Goal: Task Accomplishment & Management: Complete application form

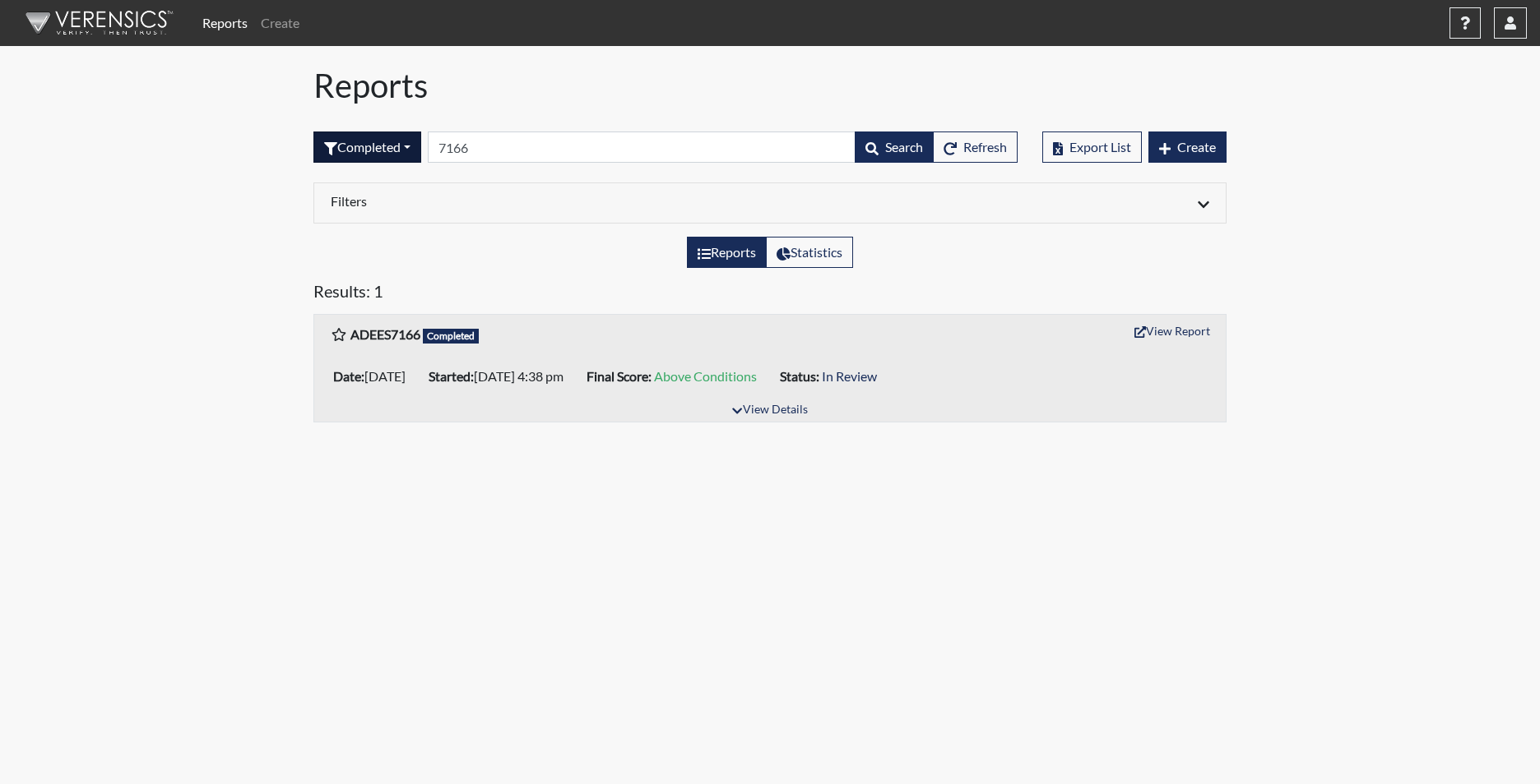
drag, startPoint x: 479, startPoint y: 147, endPoint x: 379, endPoint y: 101, distance: 110.1
click at [384, 133] on form "Completed All Created Sent by email In Progress Declined Completed 7166 Search …" at bounding box center [666, 147] width 705 height 31
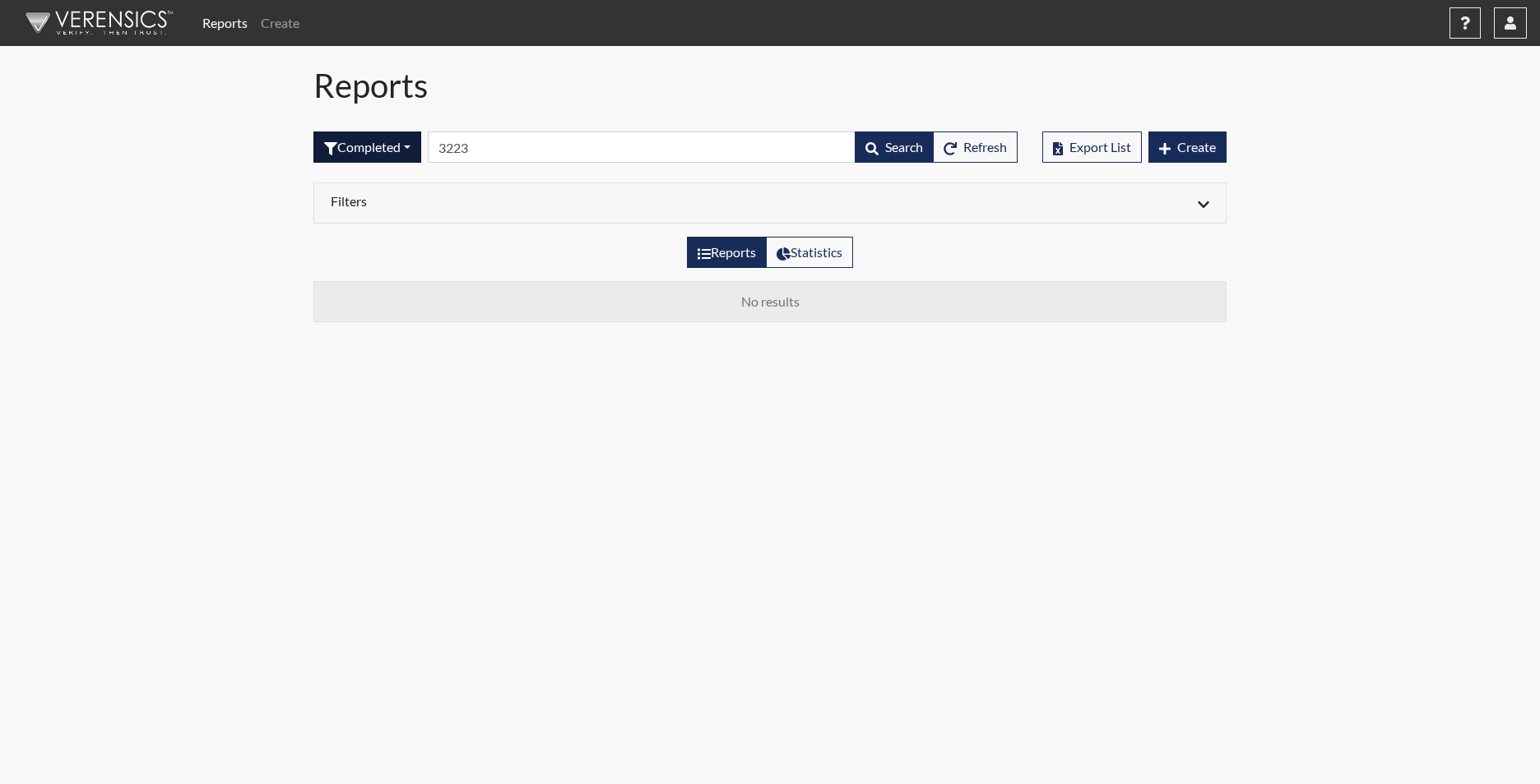
type input "3223"
click at [403, 153] on button "Completed" at bounding box center [368, 147] width 108 height 31
click at [398, 243] on button "Sent by email" at bounding box center [379, 238] width 130 height 26
click at [389, 147] on button "Sent by email" at bounding box center [373, 147] width 119 height 31
click at [380, 265] on button "In Progress" at bounding box center [379, 264] width 130 height 26
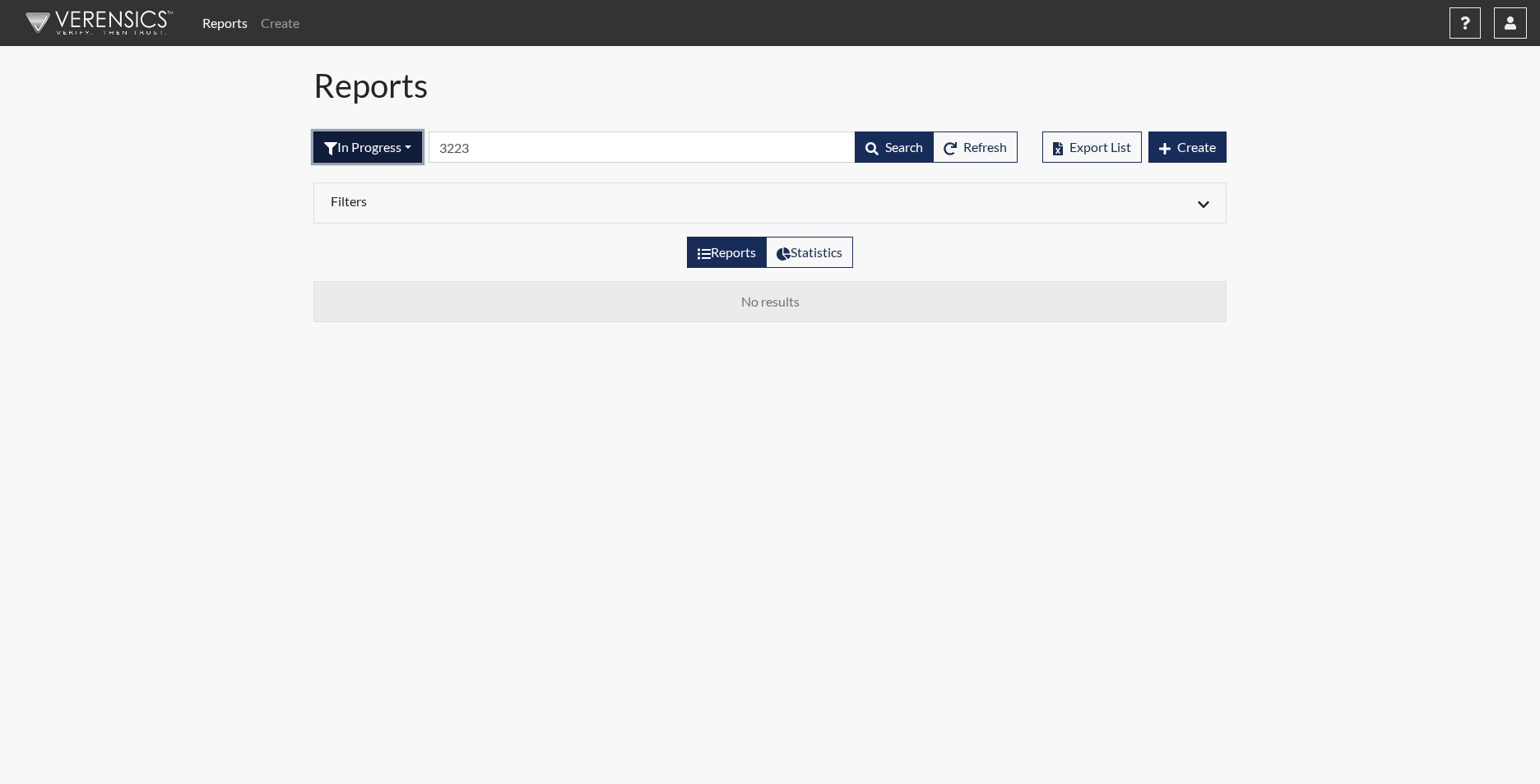
click at [390, 145] on button "In Progress" at bounding box center [368, 147] width 109 height 31
click at [361, 291] on button "Declined" at bounding box center [379, 290] width 130 height 26
click at [379, 147] on button "Declined" at bounding box center [361, 147] width 95 height 31
click at [376, 321] on button "Completed" at bounding box center [379, 317] width 130 height 26
drag, startPoint x: 494, startPoint y: 150, endPoint x: 407, endPoint y: 133, distance: 88.6
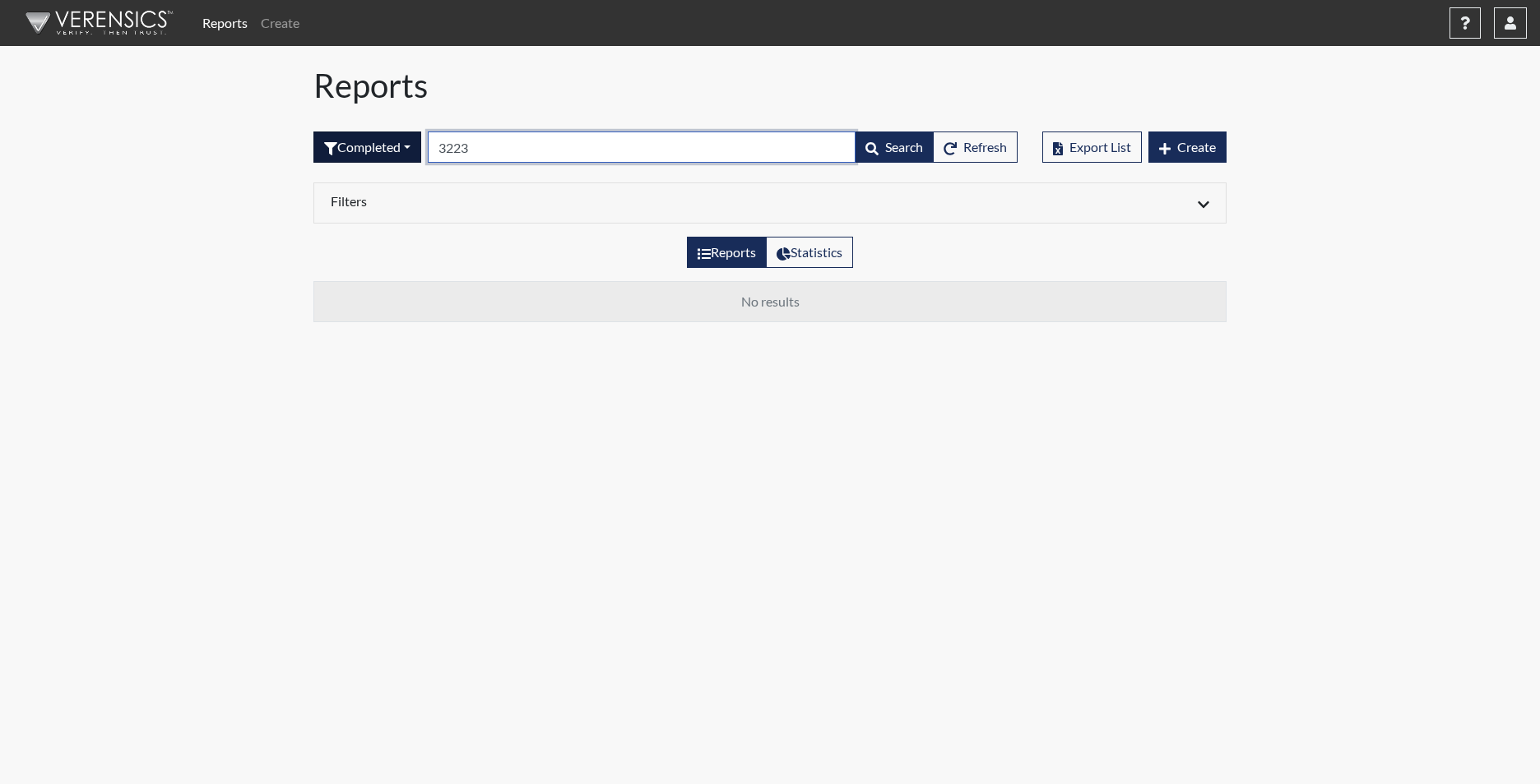
click at [408, 133] on form "Completed All Created Sent by email In Progress Declined Completed 3223 Search …" at bounding box center [666, 147] width 705 height 31
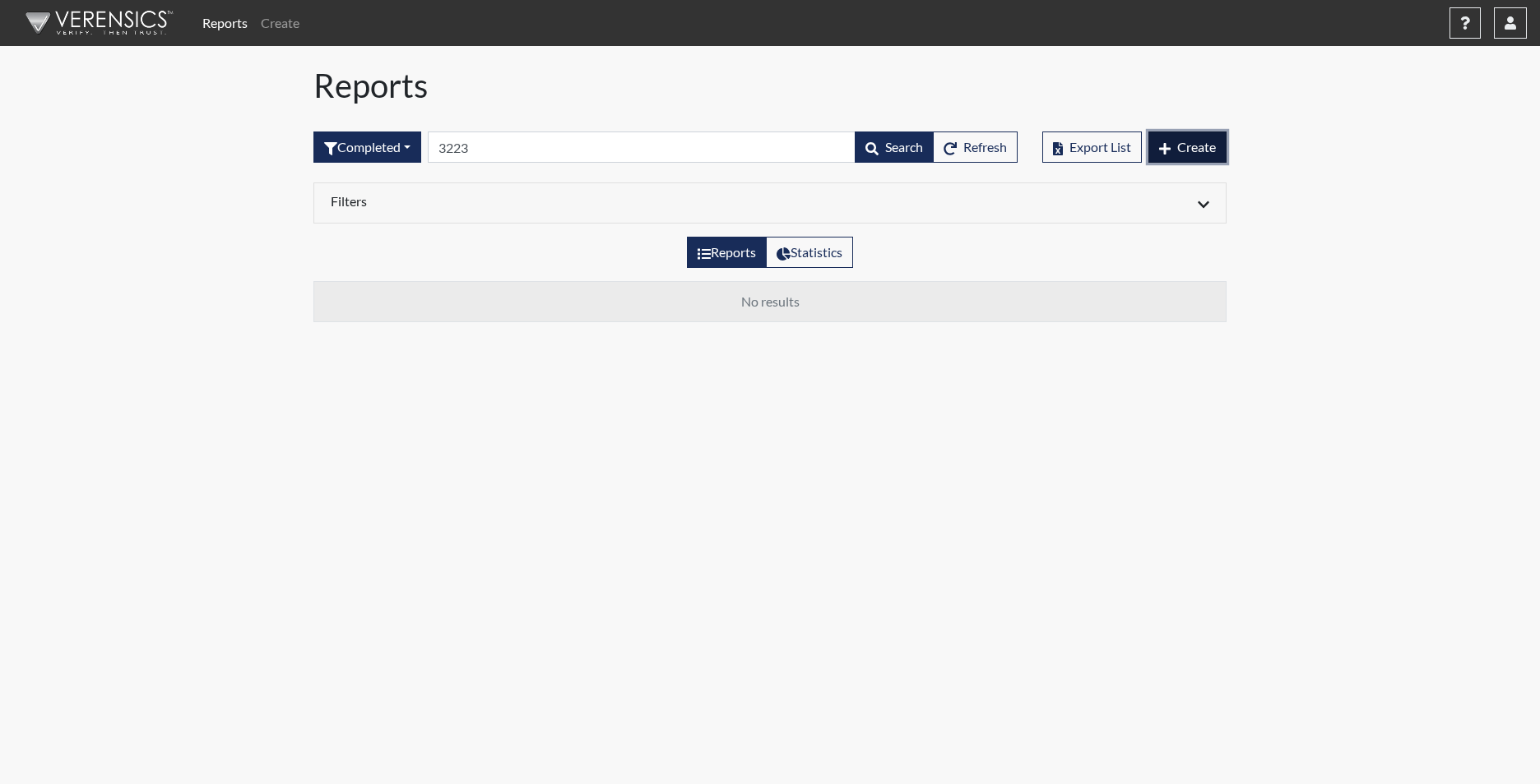
click at [1178, 153] on span "Create" at bounding box center [1196, 147] width 39 height 16
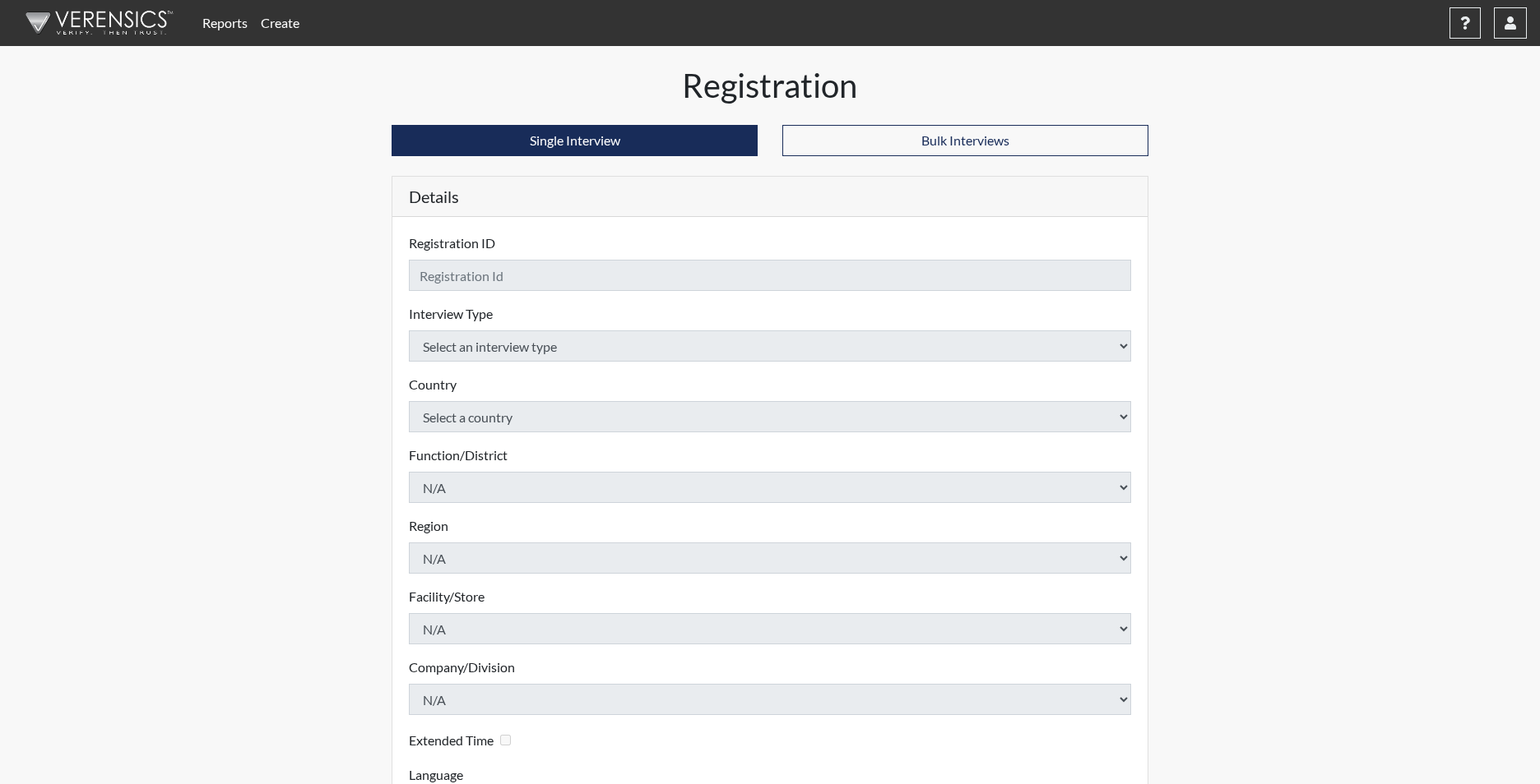
checkbox input "true"
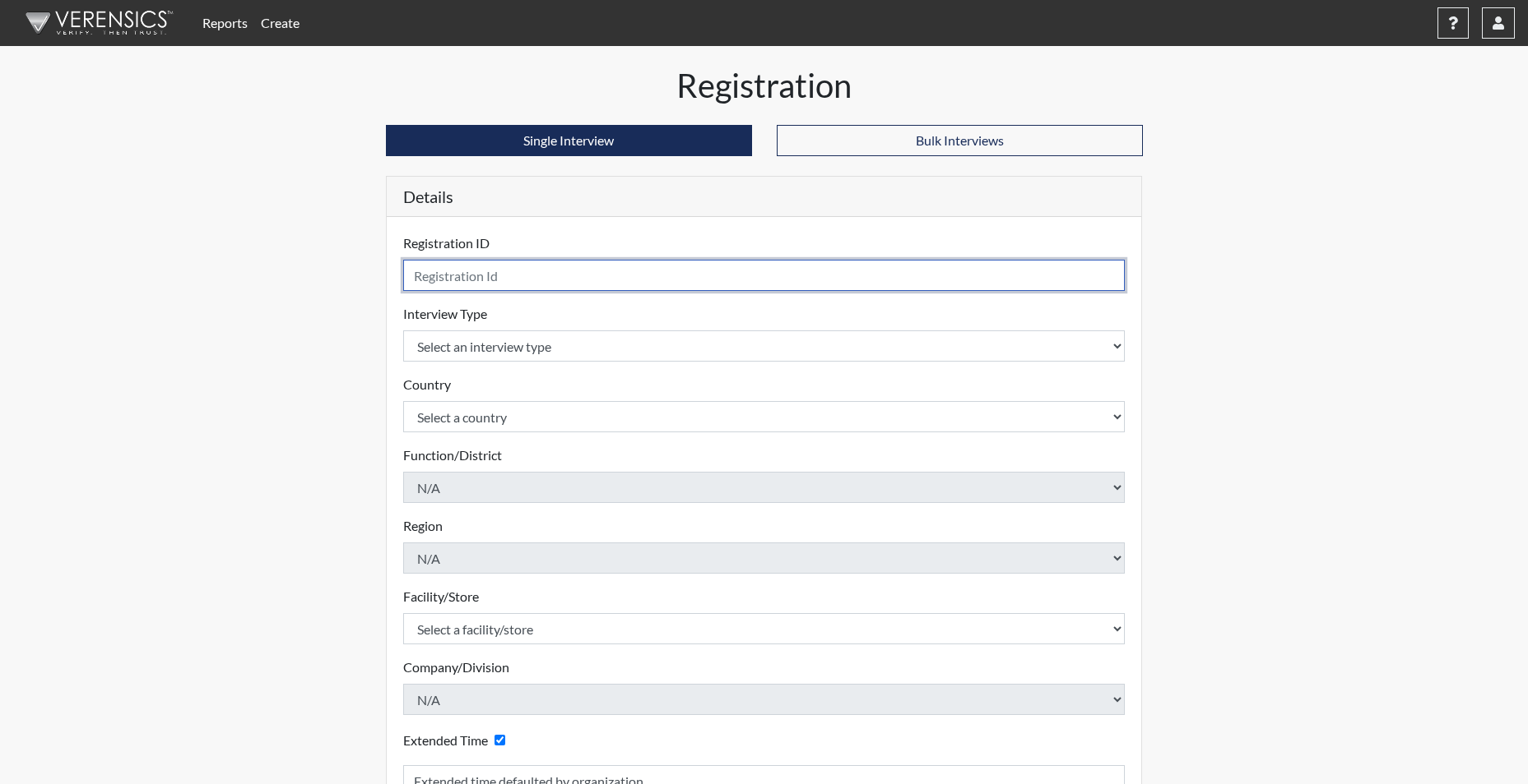
click at [437, 282] on input "text" at bounding box center [764, 275] width 723 height 31
type input "JJENKINS3223"
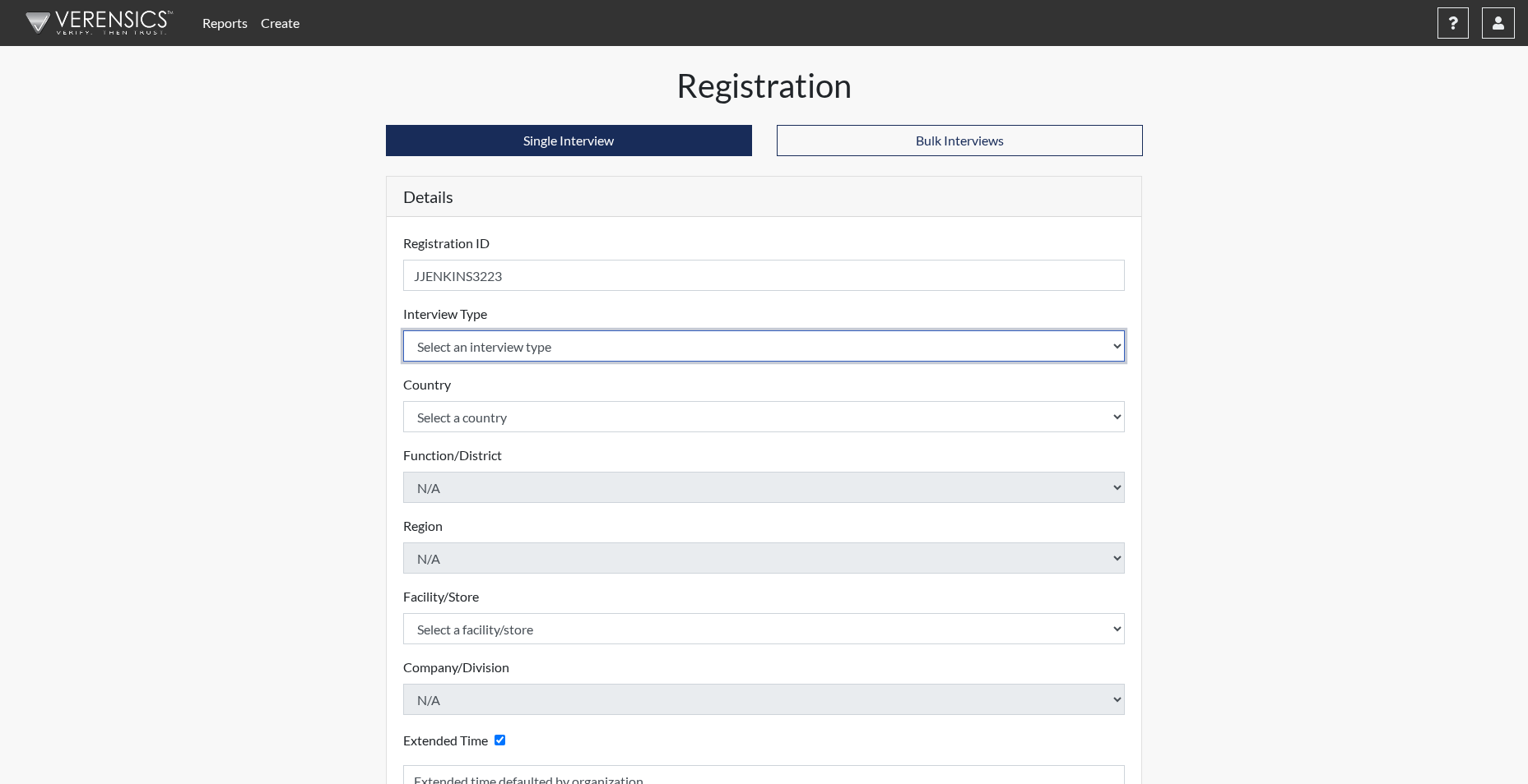
click at [506, 341] on select "Select an interview type Corrections Pre-Employment" at bounding box center [764, 346] width 723 height 31
select select "ff733e93-e1bf-11ea-9c9f-0eff0cf7eb8f"
click at [403, 331] on select "Select an interview type Corrections Pre-Employment" at bounding box center [764, 346] width 723 height 31
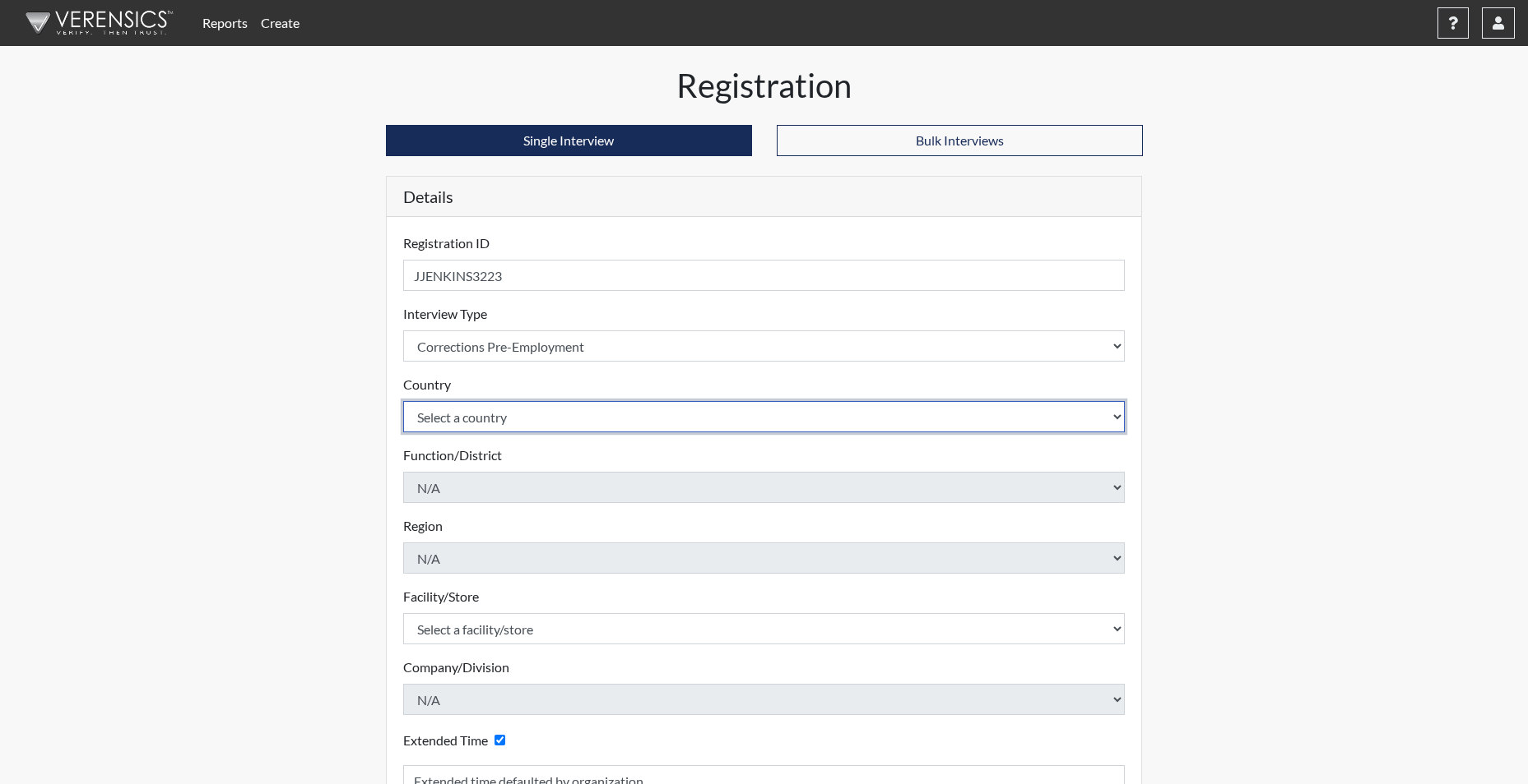
click at [454, 425] on select "Select a country [GEOGRAPHIC_DATA] [GEOGRAPHIC_DATA]" at bounding box center [764, 416] width 723 height 31
select select "united-states-of-[GEOGRAPHIC_DATA]"
click at [403, 401] on select "Select a country [GEOGRAPHIC_DATA] [GEOGRAPHIC_DATA]" at bounding box center [764, 416] width 723 height 31
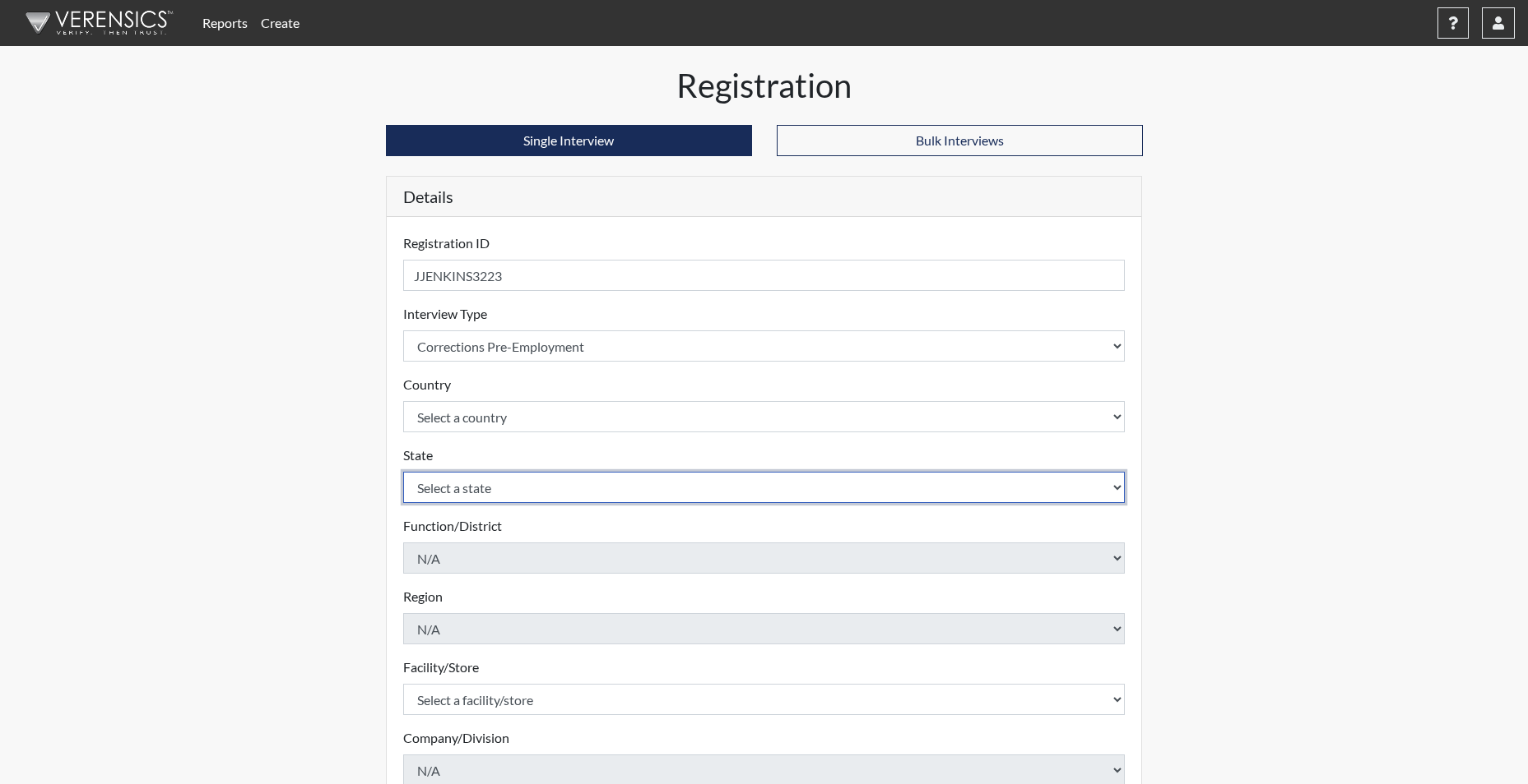
click at [457, 489] on select "Select a state [US_STATE] [US_STATE] [US_STATE] [US_STATE] [US_STATE] [US_STATE…" at bounding box center [764, 487] width 723 height 31
click at [403, 472] on select "Select a state [US_STATE] [US_STATE] [US_STATE] [US_STATE] [US_STATE] [US_STATE…" at bounding box center [764, 487] width 723 height 31
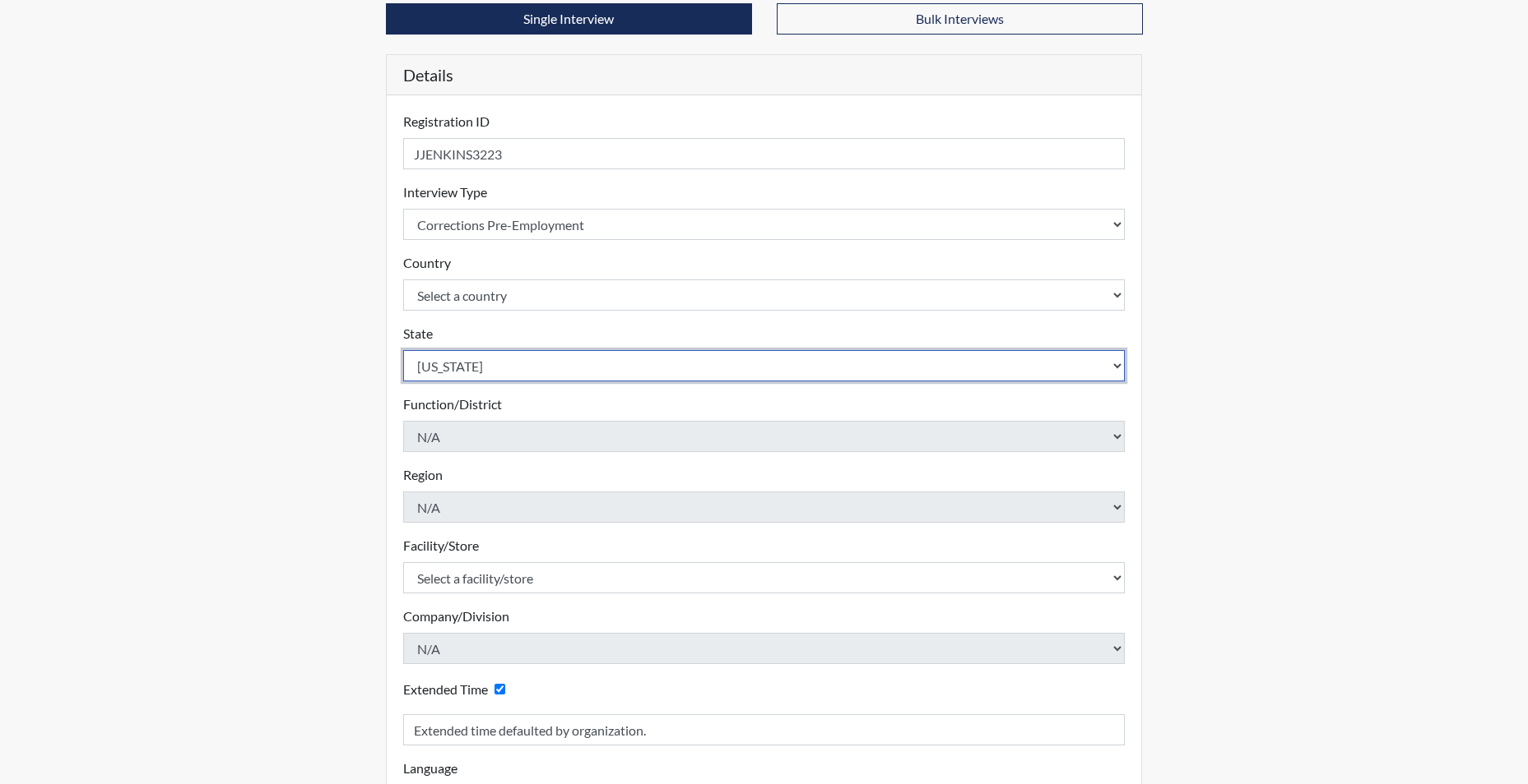
scroll to position [247, 0]
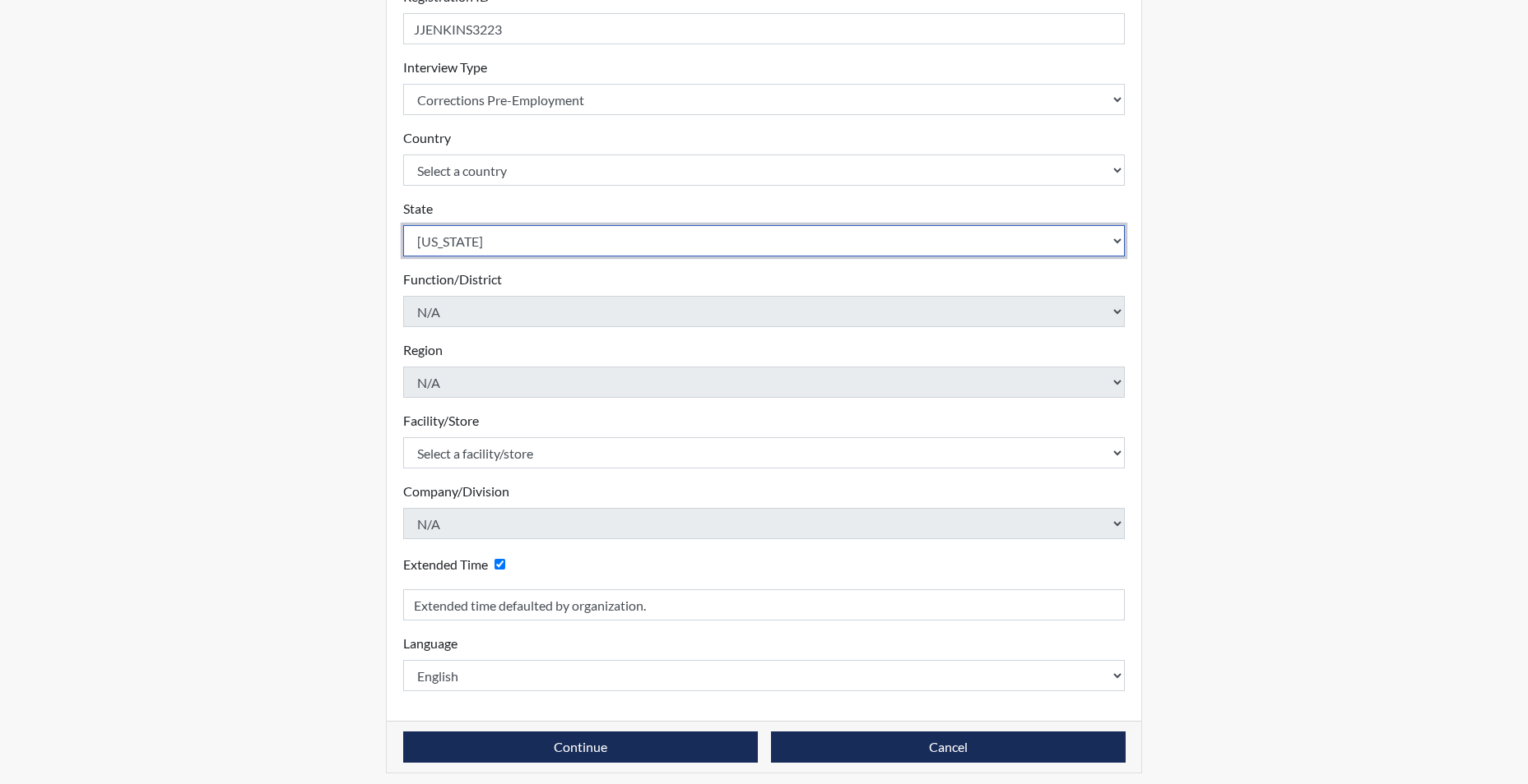
click at [468, 242] on select "Select a state [US_STATE] [US_STATE] [US_STATE] [US_STATE] [US_STATE] [US_STATE…" at bounding box center [764, 241] width 723 height 31
select select "SC"
click at [403, 226] on select "Select a state [US_STATE] [US_STATE] [US_STATE] [US_STATE] [US_STATE] [US_STATE…" at bounding box center [764, 241] width 723 height 31
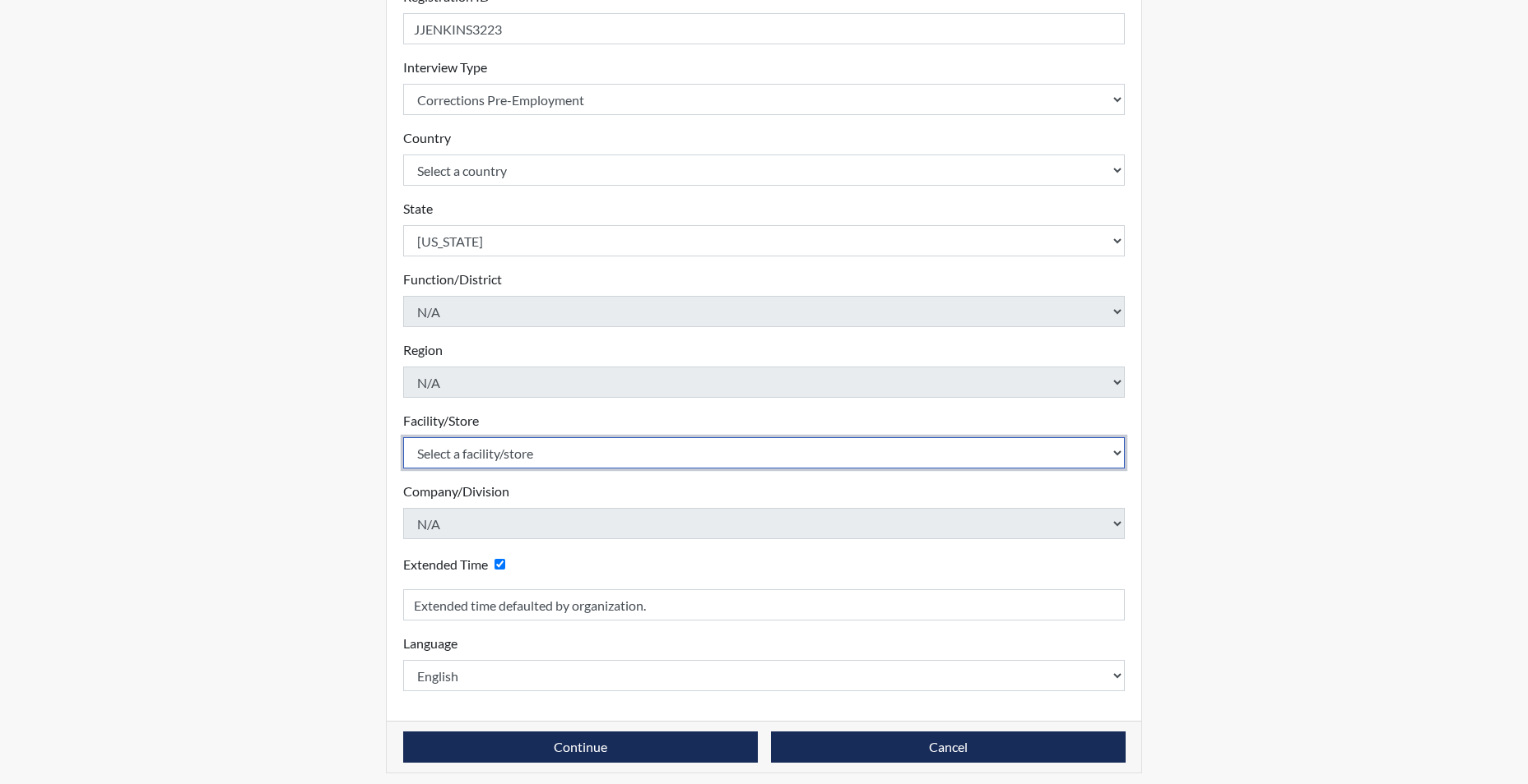
click at [459, 454] on select "Select a facility/store [GEOGRAPHIC_DATA] CI Broad River CI [PERSON_NAME] CI Di…" at bounding box center [764, 452] width 723 height 31
select select "691d6565-f5f6-4542-897a-84469a4b0922"
click at [403, 437] on select "Select a facility/store [GEOGRAPHIC_DATA] CI Broad River CI [PERSON_NAME] CI Di…" at bounding box center [764, 452] width 723 height 31
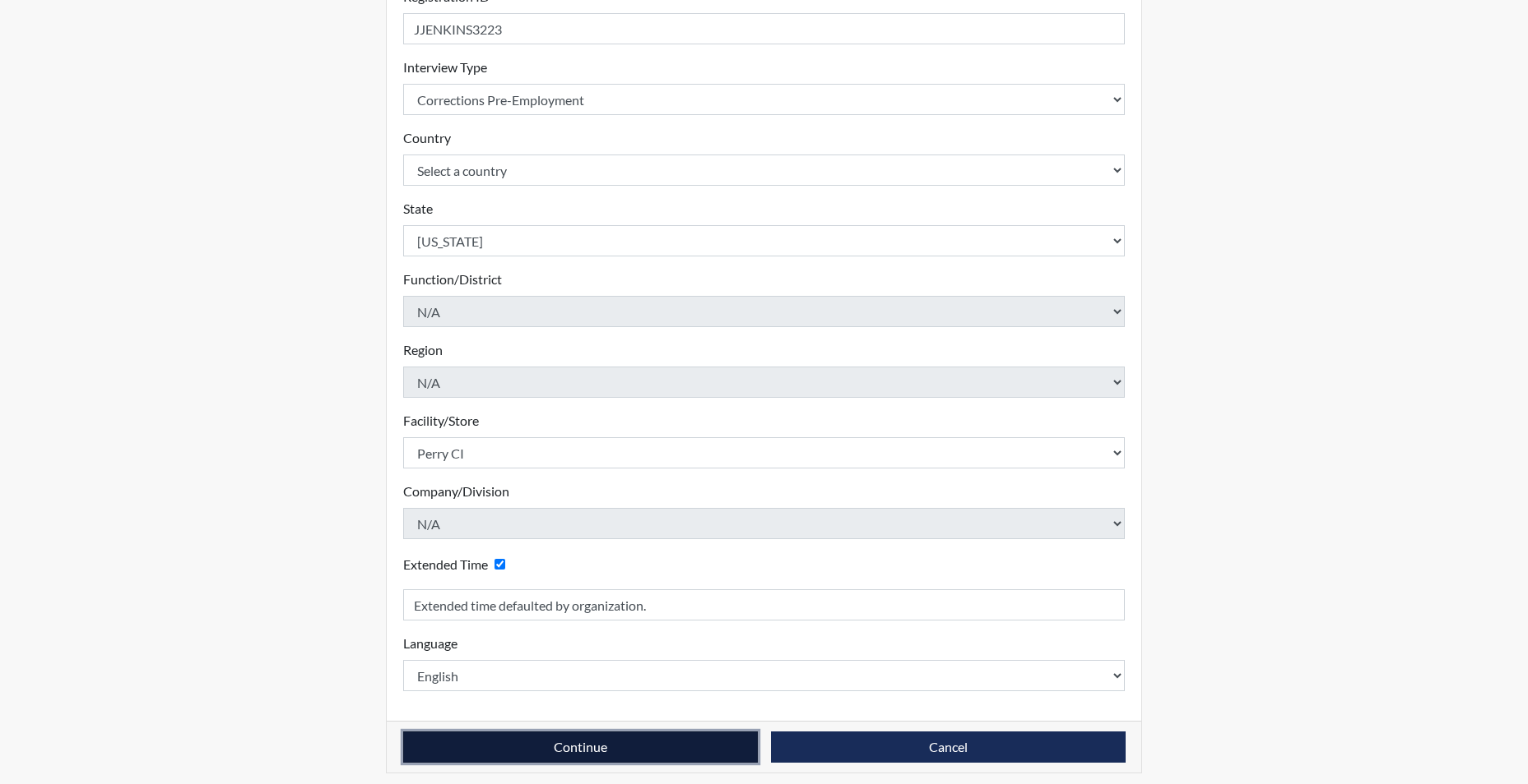
click at [510, 746] on button "Continue" at bounding box center [580, 747] width 355 height 31
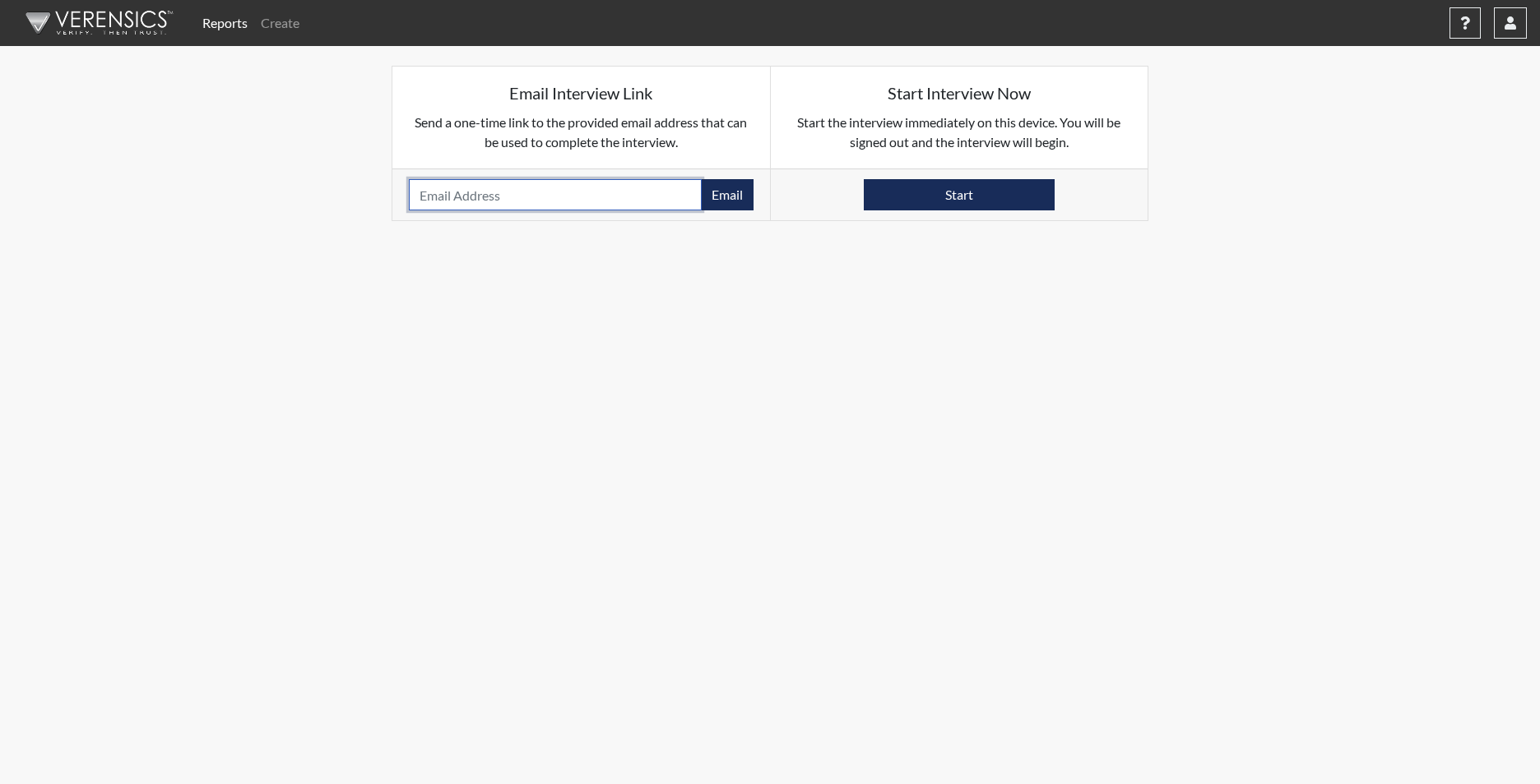
click at [435, 193] on input "email" at bounding box center [555, 194] width 293 height 31
type input "[EMAIL_ADDRESS][DOMAIN_NAME]"
click at [727, 201] on button "Email" at bounding box center [727, 194] width 53 height 31
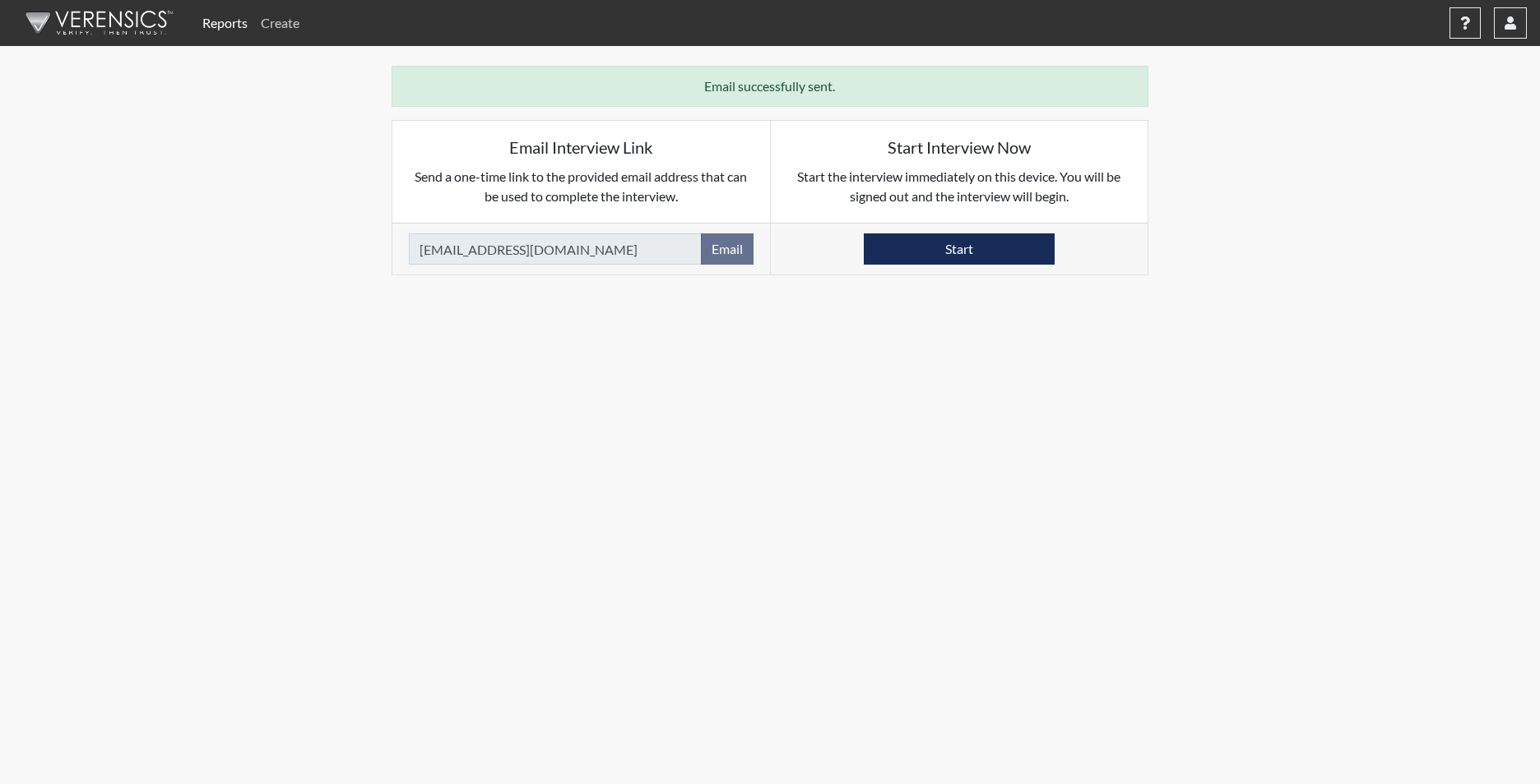
click at [286, 24] on link "Create" at bounding box center [280, 23] width 52 height 33
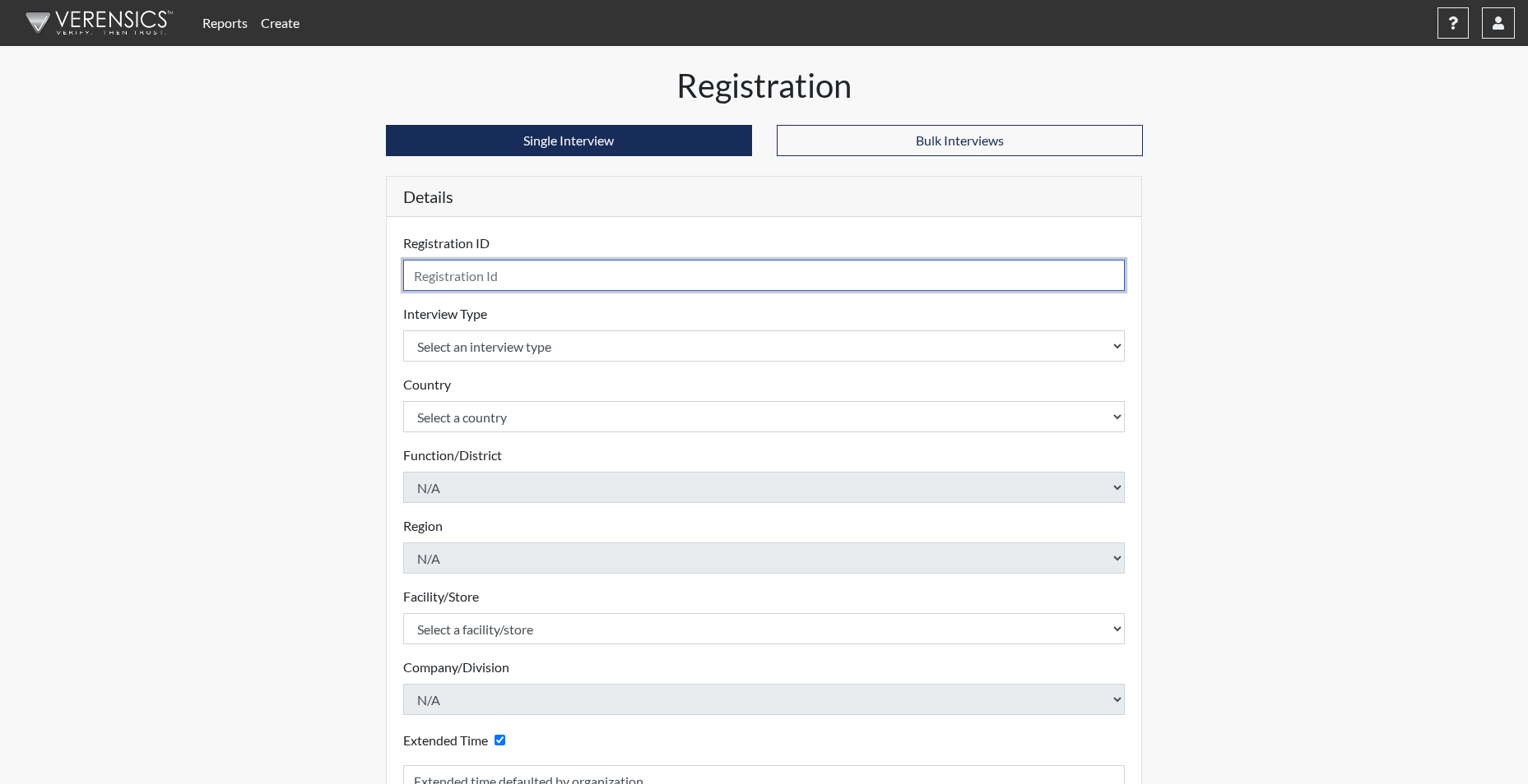
click at [496, 282] on input "text" at bounding box center [764, 275] width 723 height 31
type input "e"
type input "EROSE6564"
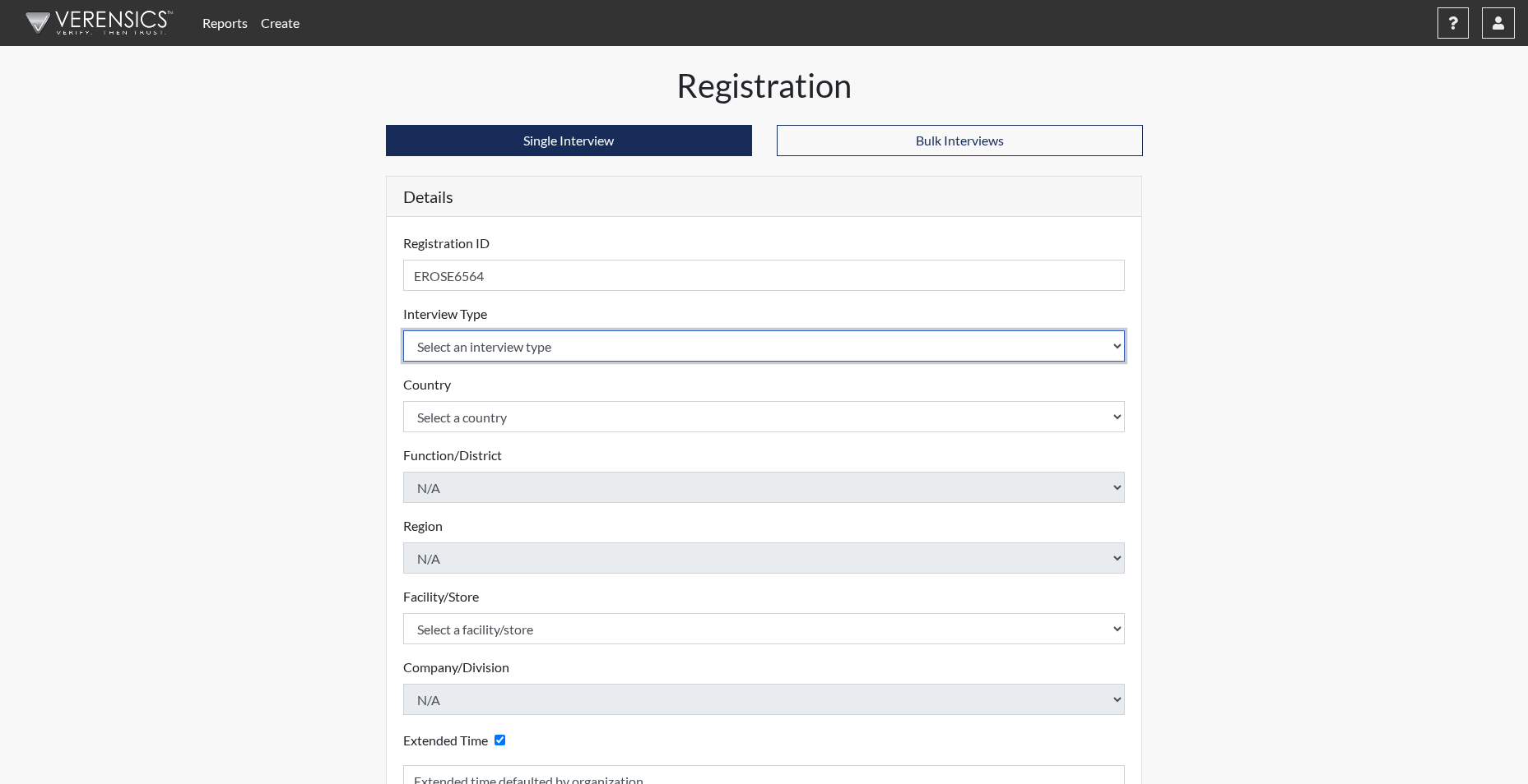
click at [496, 349] on select "Select an interview type Corrections Pre-Employment" at bounding box center [764, 346] width 723 height 31
select select "ff733e93-e1bf-11ea-9c9f-0eff0cf7eb8f"
click at [403, 331] on select "Select an interview type Corrections Pre-Employment" at bounding box center [764, 346] width 723 height 31
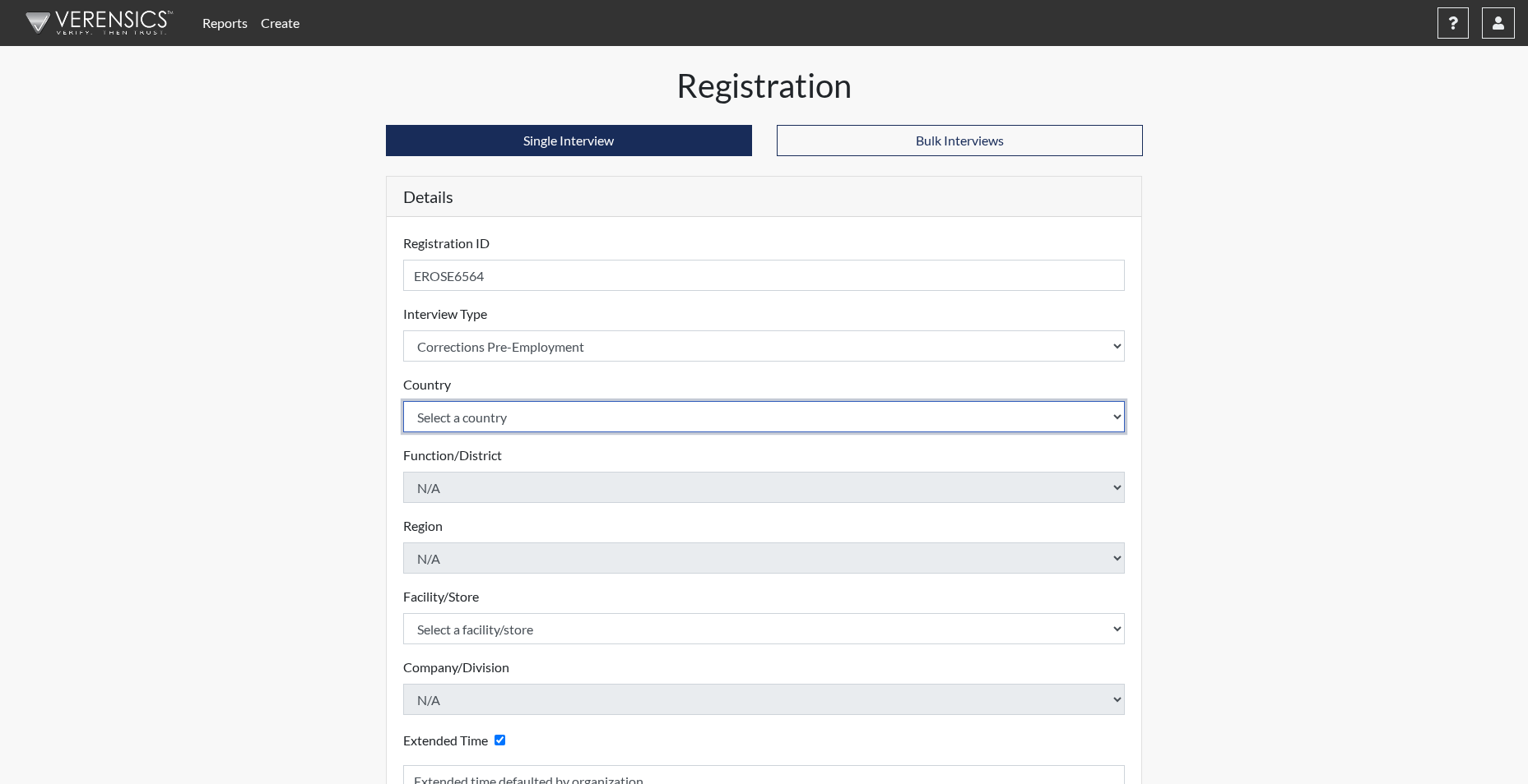
click at [486, 424] on select "Select a country [GEOGRAPHIC_DATA] [GEOGRAPHIC_DATA]" at bounding box center [764, 416] width 723 height 31
select select "united-states-of-[GEOGRAPHIC_DATA]"
click at [403, 401] on select "Select a country [GEOGRAPHIC_DATA] [GEOGRAPHIC_DATA]" at bounding box center [764, 416] width 723 height 31
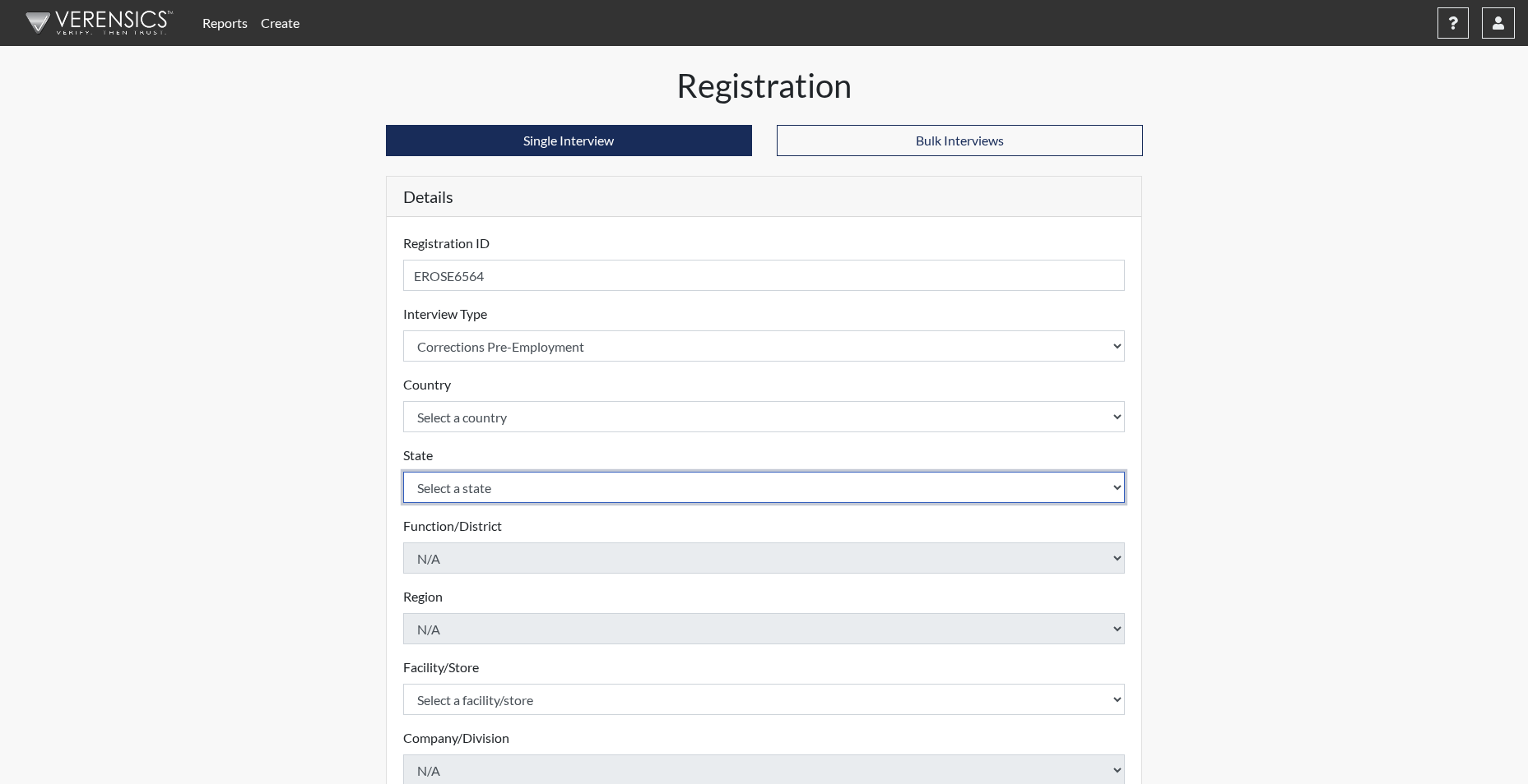
click at [459, 496] on select "Select a state [US_STATE] [US_STATE] [US_STATE] [US_STATE] [US_STATE] [US_STATE…" at bounding box center [764, 487] width 723 height 31
select select "SC"
click at [403, 472] on select "Select a state [US_STATE] [US_STATE] [US_STATE] [US_STATE] [US_STATE] [US_STATE…" at bounding box center [764, 487] width 723 height 31
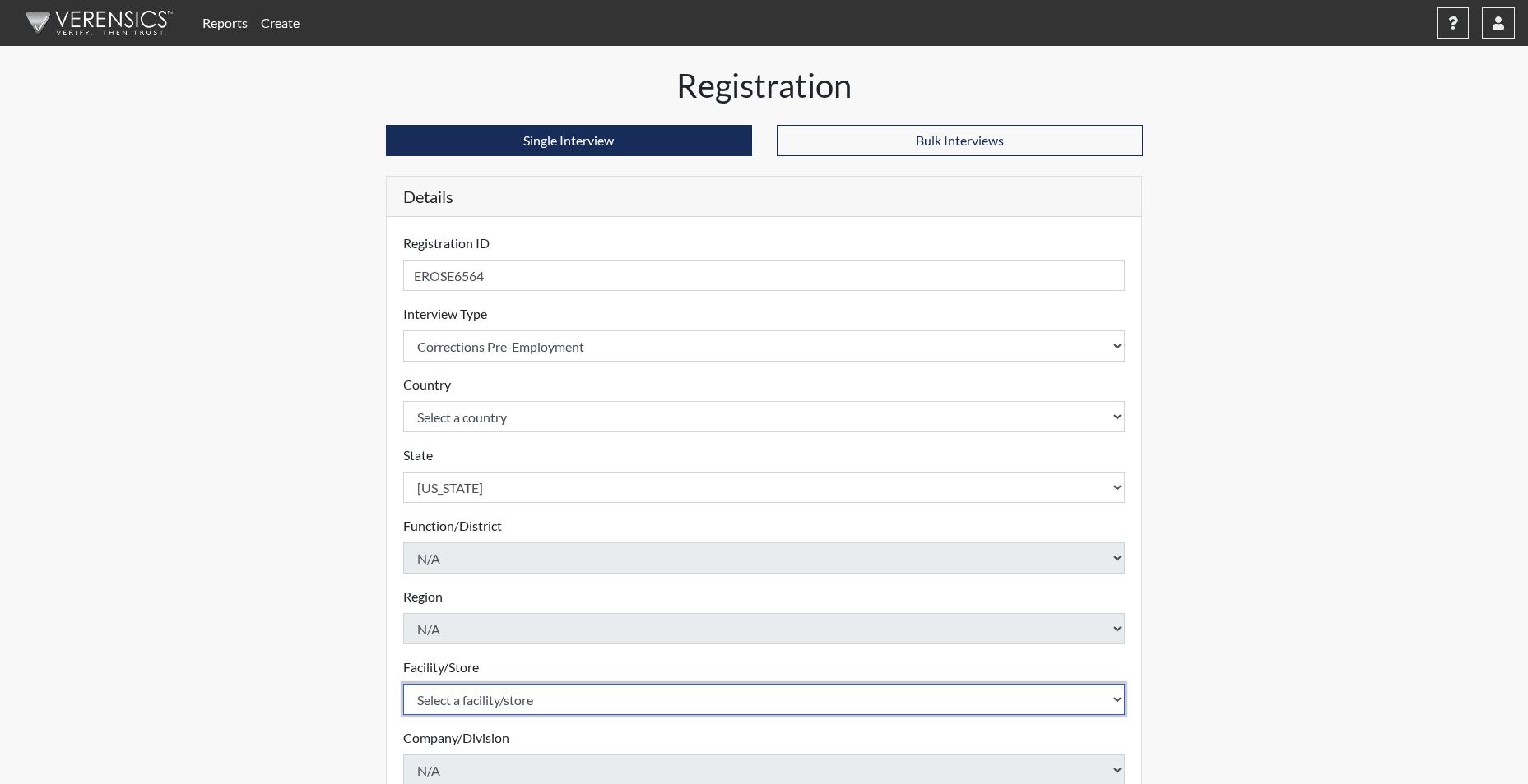
click at [488, 693] on select "Select a facility/store [GEOGRAPHIC_DATA] CI Broad River CI [PERSON_NAME] CI Di…" at bounding box center [764, 699] width 723 height 31
select select "691d6565-f5f6-4542-897a-84469a4b0922"
click at [403, 684] on select "Select a facility/store [GEOGRAPHIC_DATA] CI Broad River CI [PERSON_NAME] CI Di…" at bounding box center [764, 699] width 723 height 31
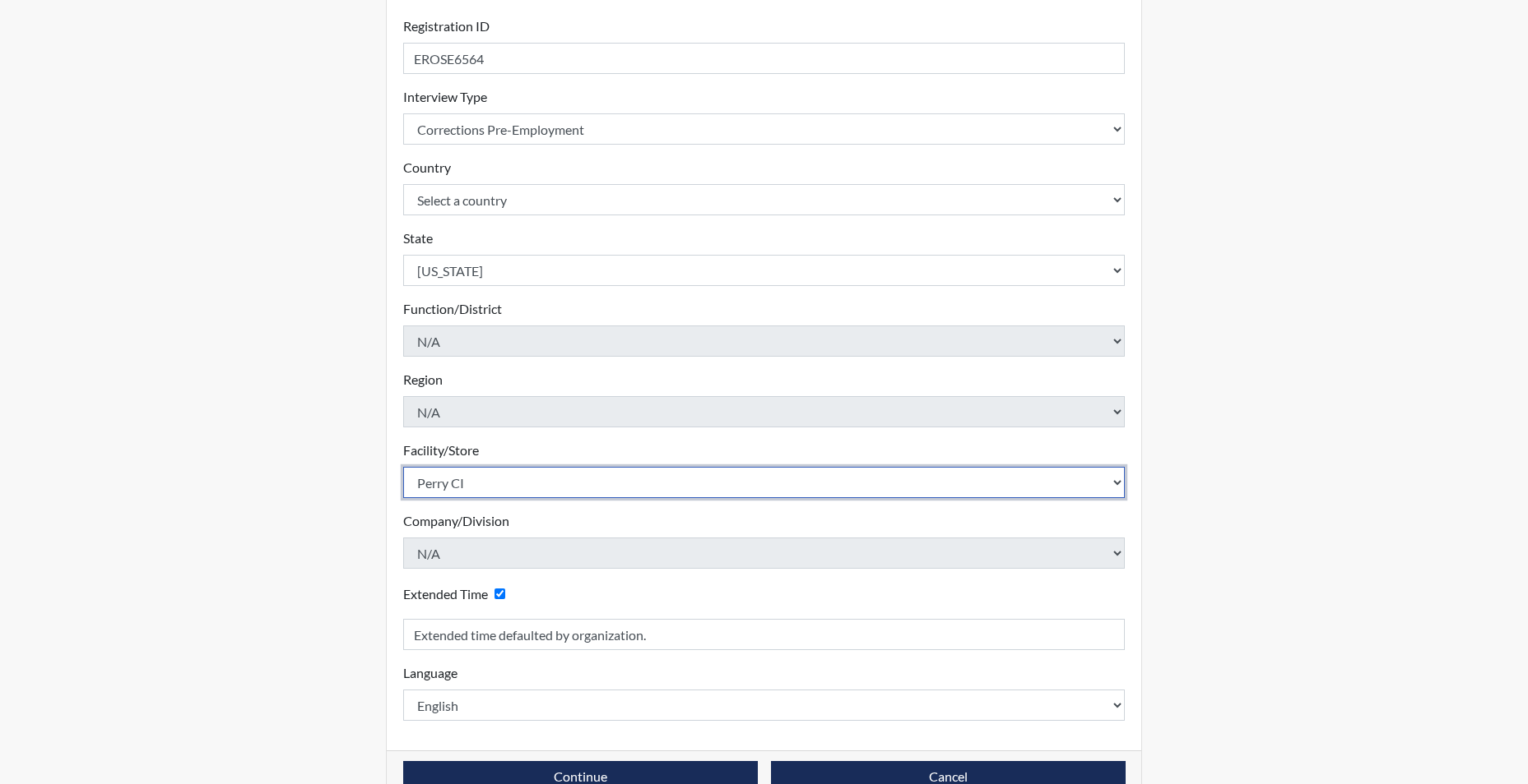
scroll to position [247, 0]
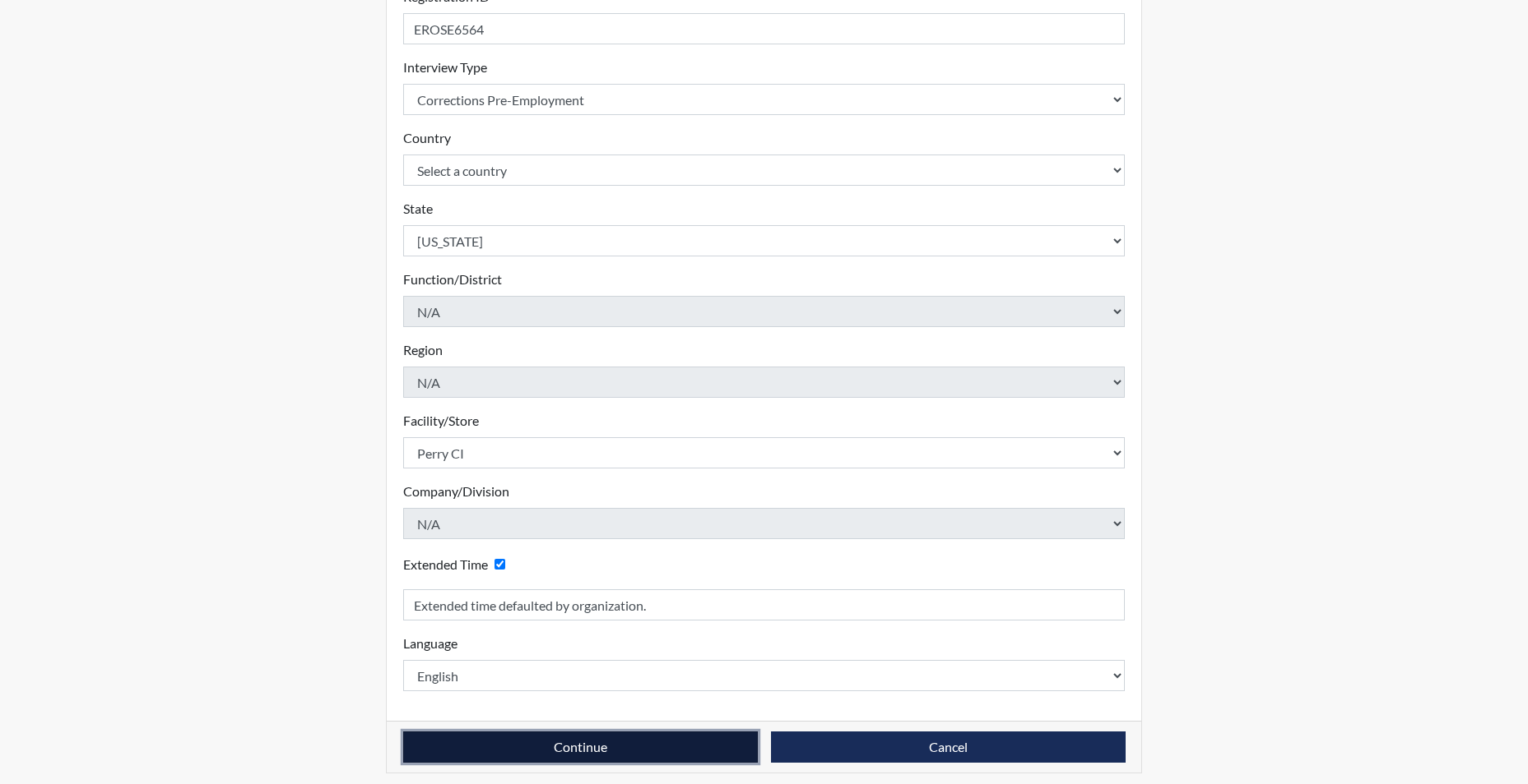
click at [502, 745] on button "Continue" at bounding box center [580, 747] width 355 height 31
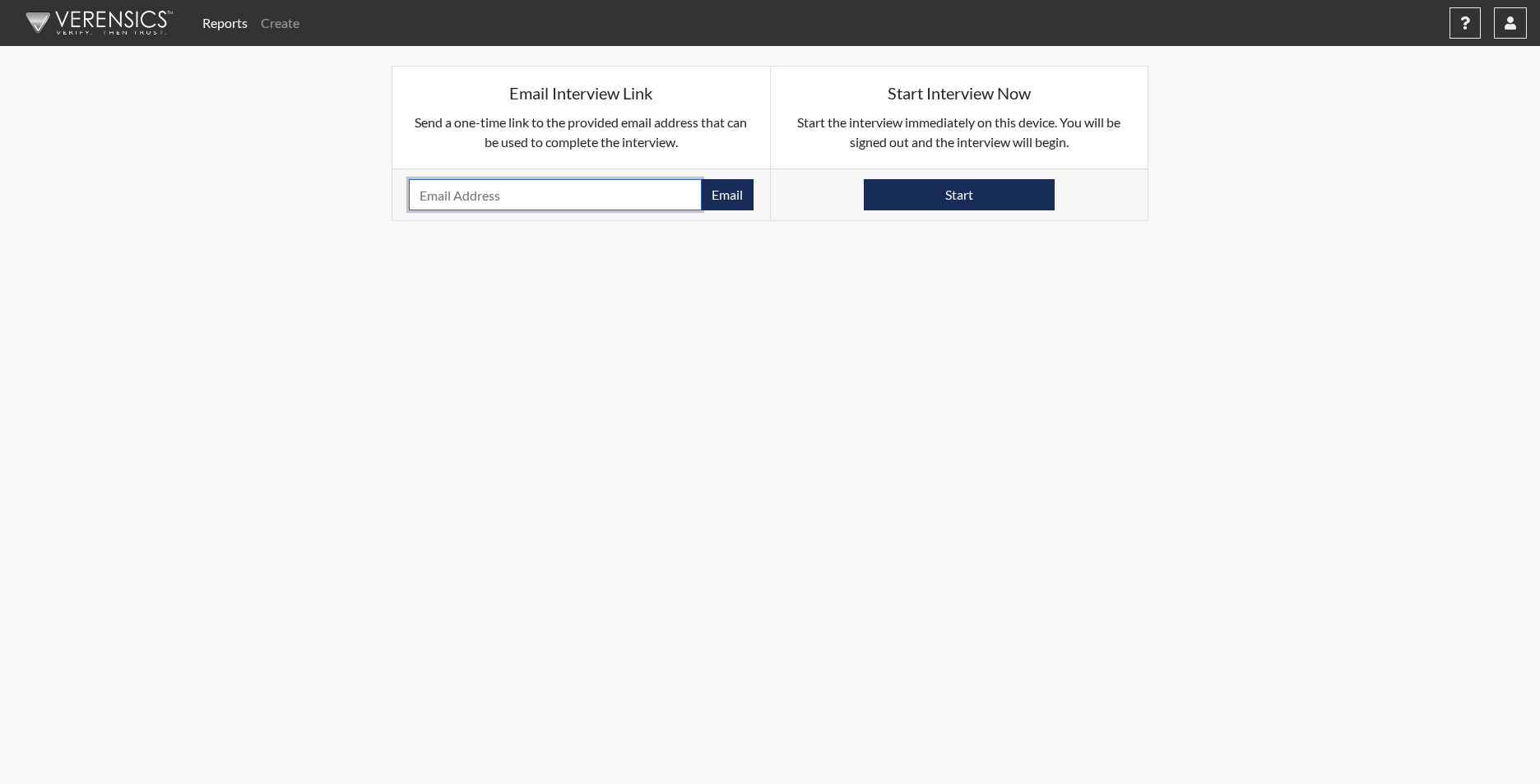
drag, startPoint x: 473, startPoint y: 197, endPoint x: 473, endPoint y: 187, distance: 10.0
click at [473, 196] on input "email" at bounding box center [555, 194] width 293 height 31
type input "[EMAIL_ADDRESS][DOMAIN_NAME]"
click at [734, 200] on button "Email" at bounding box center [727, 194] width 53 height 31
